Goal: Navigation & Orientation: Find specific page/section

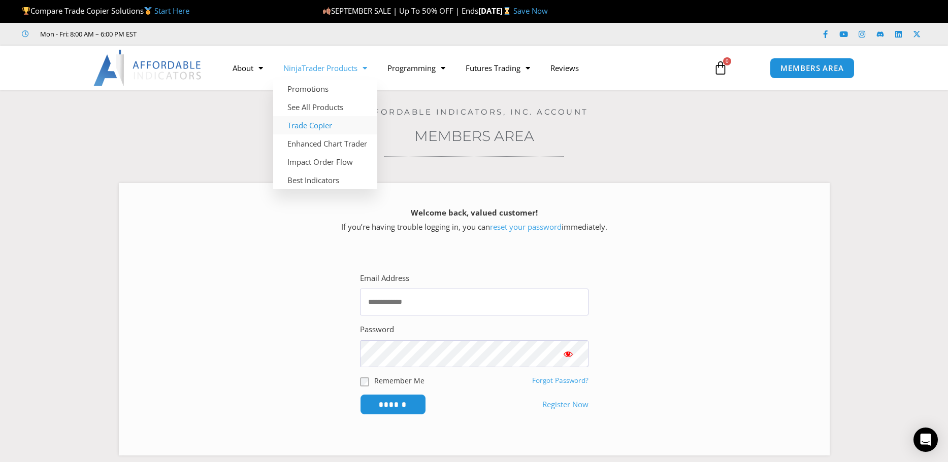
click at [313, 126] on link "Trade Copier" at bounding box center [325, 125] width 104 height 18
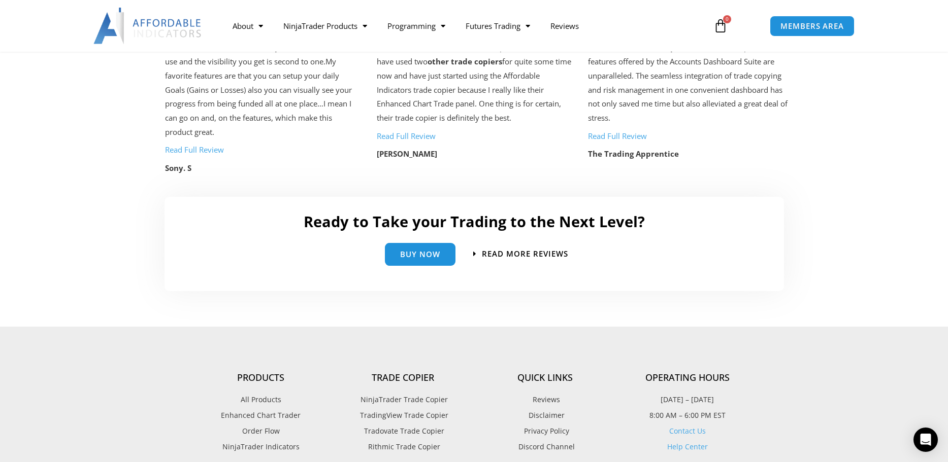
scroll to position [2183, 0]
